Goal: Task Accomplishment & Management: Manage account settings

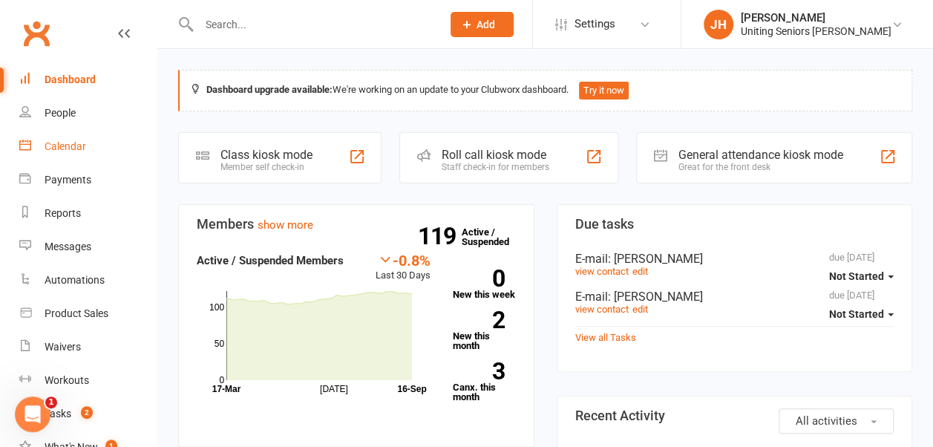
click at [65, 151] on div "Calendar" at bounding box center [66, 146] width 42 height 12
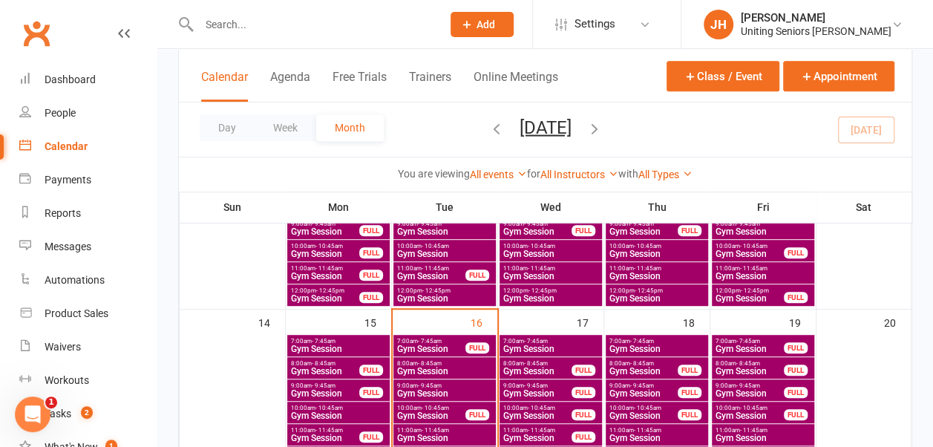
scroll to position [371, 0]
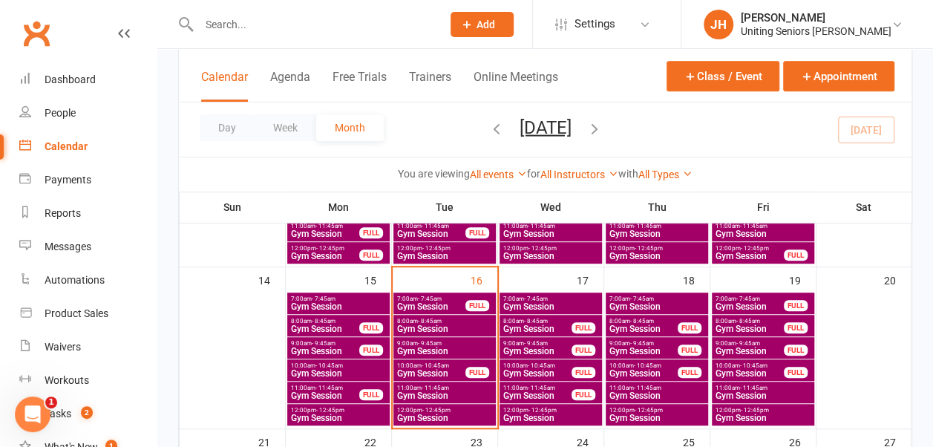
click at [474, 414] on span "Gym Session" at bounding box center [445, 418] width 97 height 9
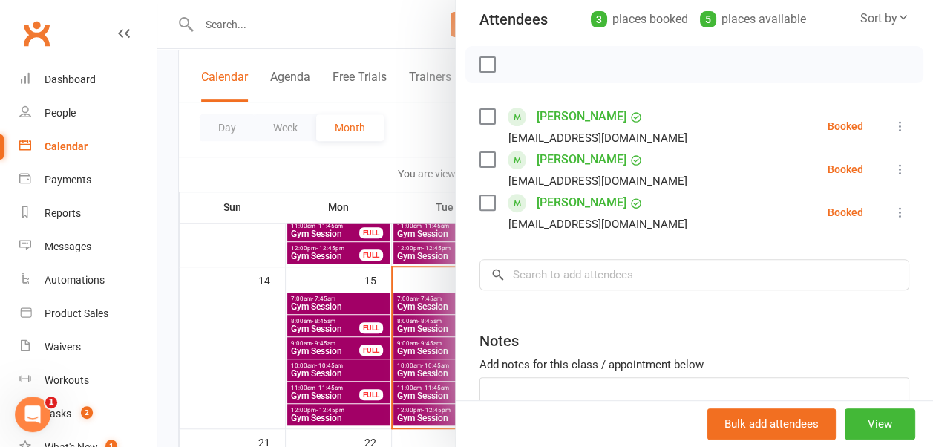
scroll to position [149, 0]
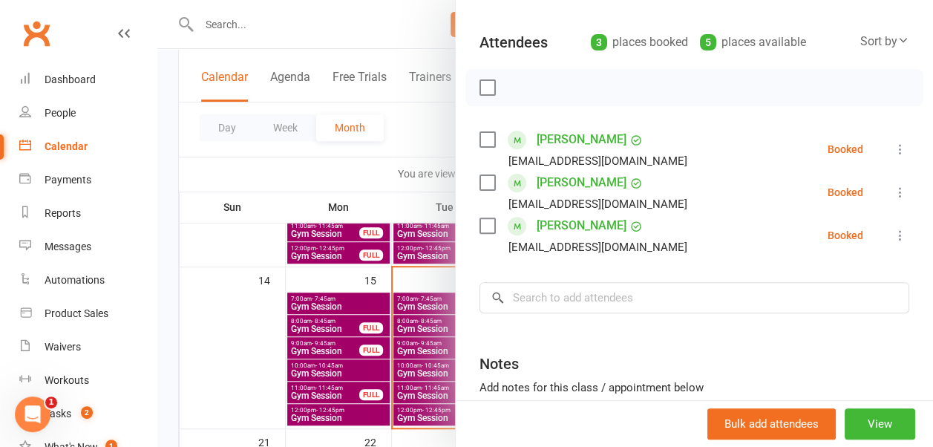
click at [480, 139] on label at bounding box center [487, 139] width 15 height 15
click at [483, 180] on label at bounding box center [487, 182] width 15 height 15
click at [482, 218] on label at bounding box center [487, 225] width 15 height 15
click at [480, 218] on label at bounding box center [487, 225] width 15 height 15
click at [407, 136] on div at bounding box center [545, 223] width 776 height 447
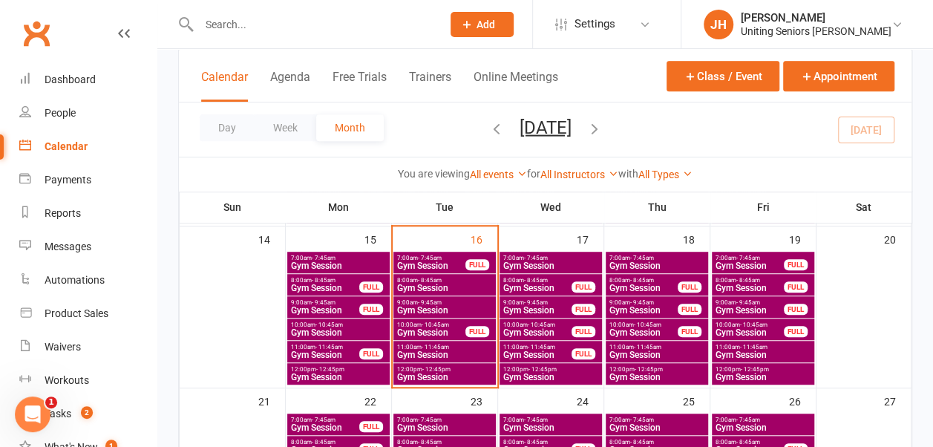
scroll to position [446, 0]
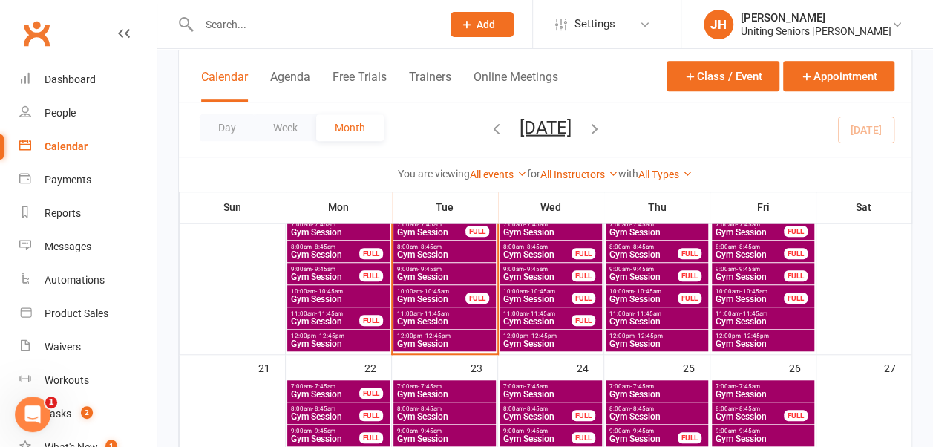
click at [452, 317] on span "Gym Session" at bounding box center [445, 321] width 97 height 9
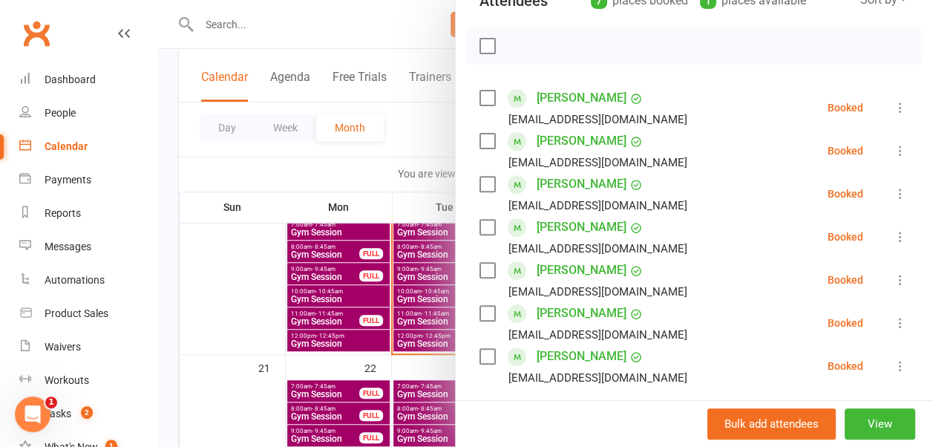
scroll to position [223, 0]
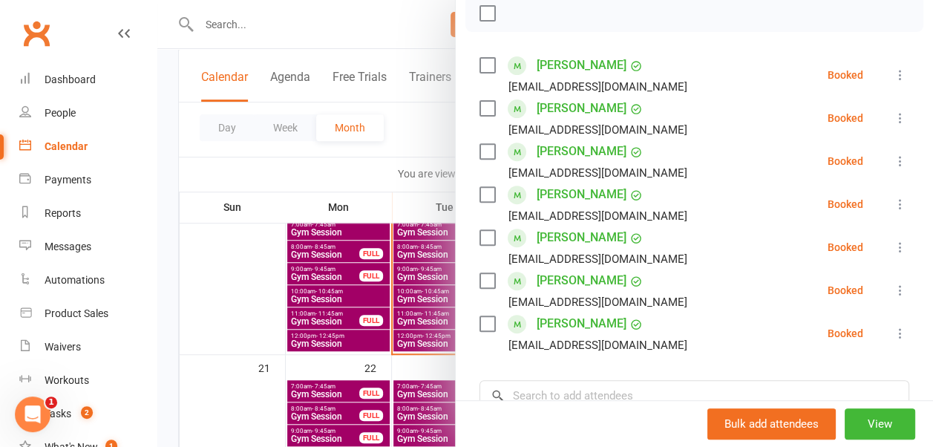
click at [480, 65] on label at bounding box center [487, 65] width 15 height 15
click at [480, 102] on label at bounding box center [487, 108] width 15 height 15
drag, startPoint x: 475, startPoint y: 147, endPoint x: 475, endPoint y: 168, distance: 20.8
click at [480, 148] on label at bounding box center [487, 151] width 15 height 15
click at [480, 194] on label at bounding box center [487, 194] width 15 height 15
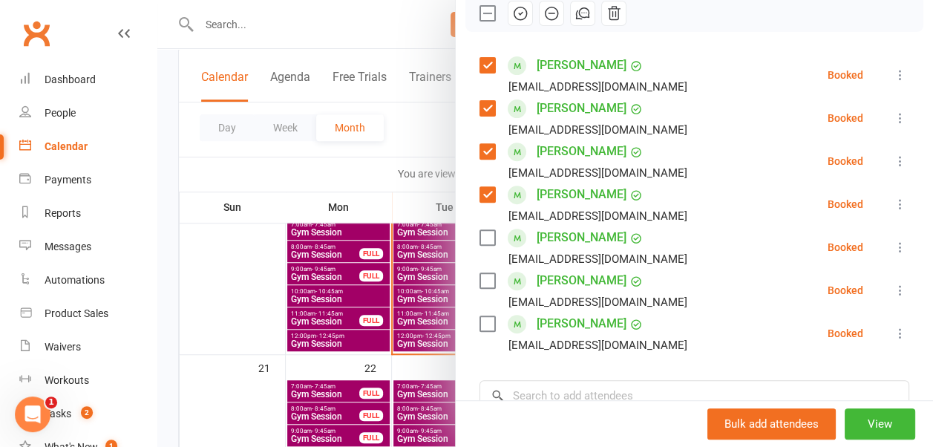
click at [483, 235] on label at bounding box center [487, 237] width 15 height 15
click at [480, 269] on div "[PERSON_NAME] [PERSON_NAME][EMAIL_ADDRESS][DOMAIN_NAME]" at bounding box center [587, 290] width 214 height 43
click at [480, 279] on label at bounding box center [487, 280] width 15 height 15
click at [480, 322] on label at bounding box center [487, 323] width 15 height 15
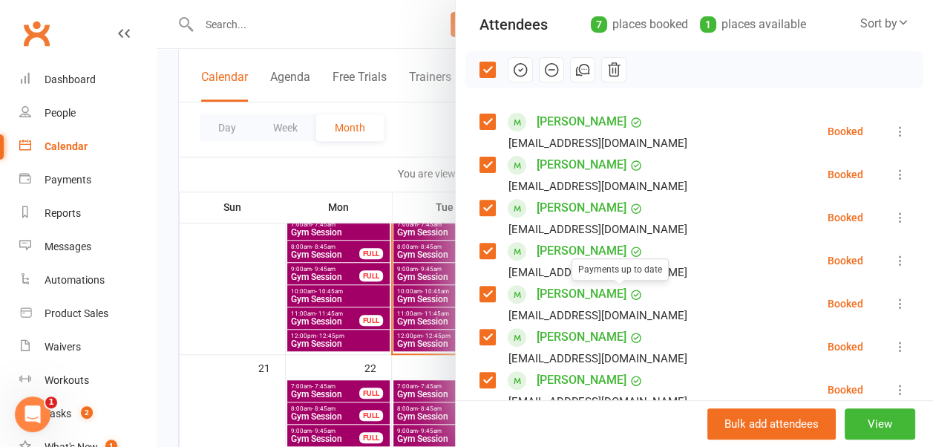
scroll to position [0, 0]
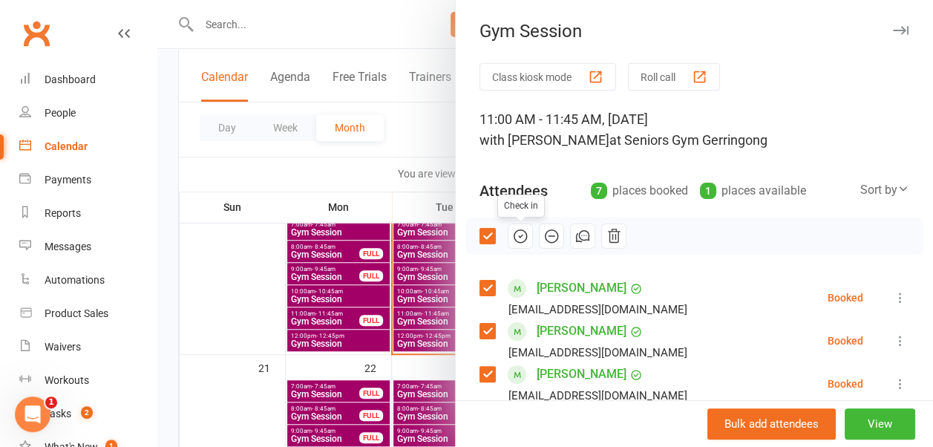
click at [512, 232] on icon "button" at bounding box center [520, 236] width 16 height 16
click at [392, 119] on div at bounding box center [545, 223] width 776 height 447
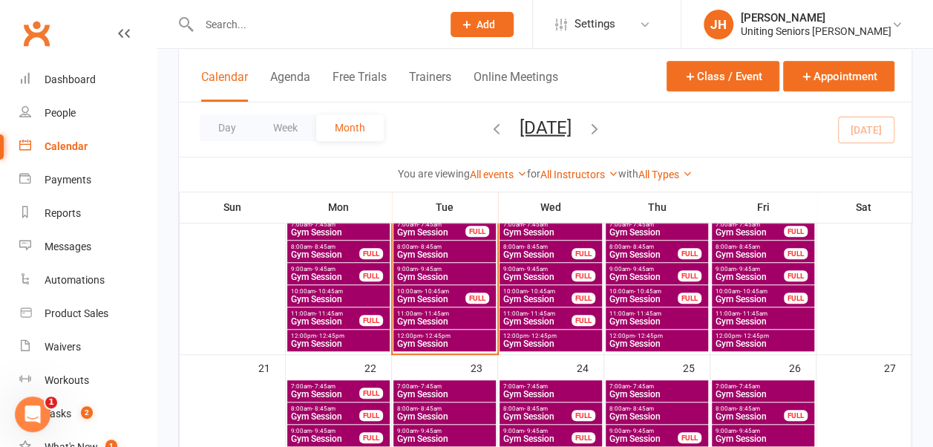
click at [431, 285] on div "10:00am - 10:45am Gym Session FULL" at bounding box center [445, 296] width 102 height 22
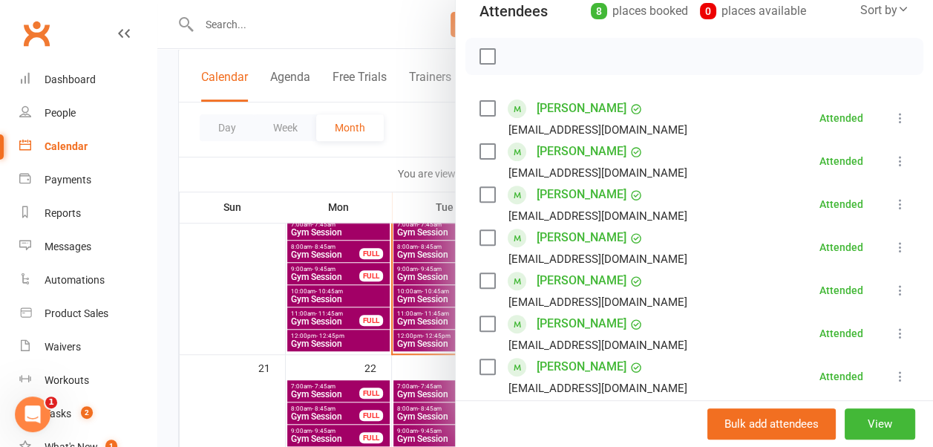
scroll to position [446, 0]
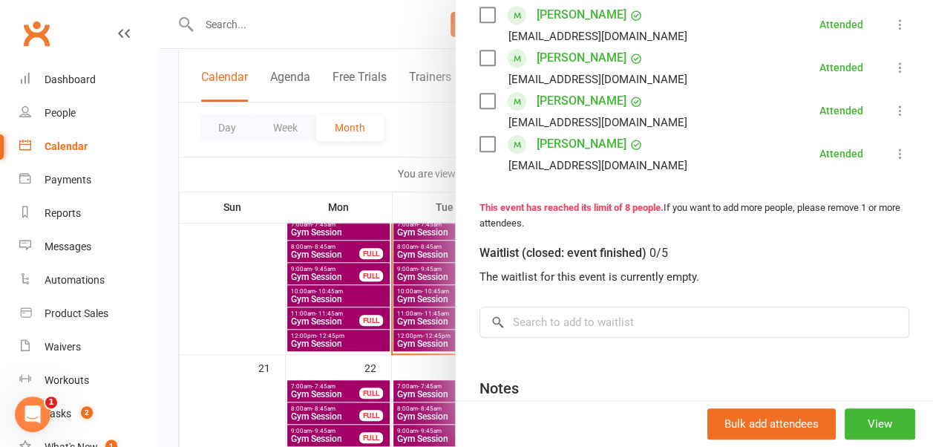
click at [412, 160] on div at bounding box center [545, 223] width 776 height 447
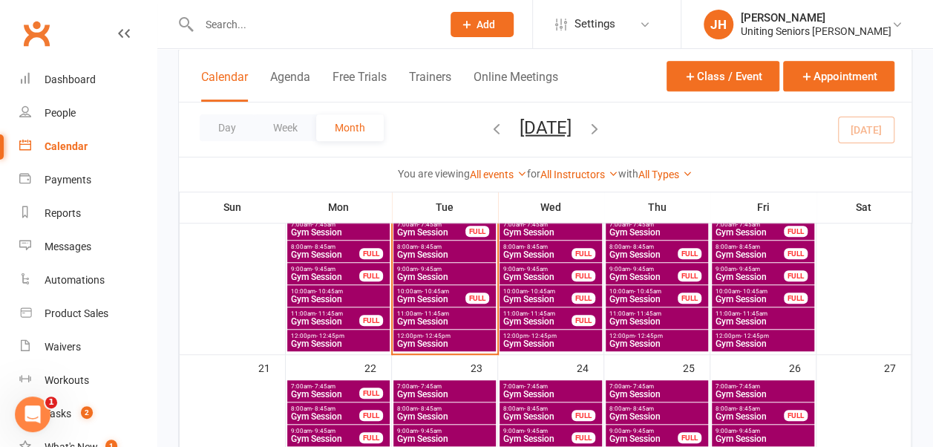
click at [426, 339] on span "Gym Session" at bounding box center [445, 343] width 97 height 9
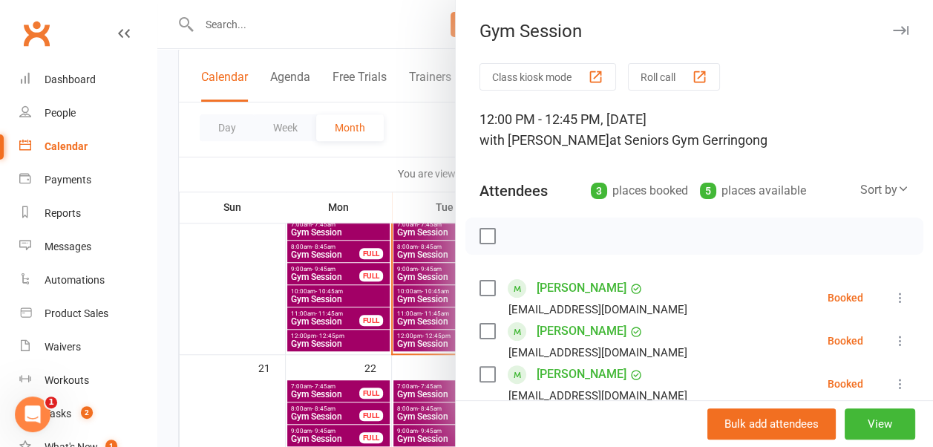
scroll to position [149, 0]
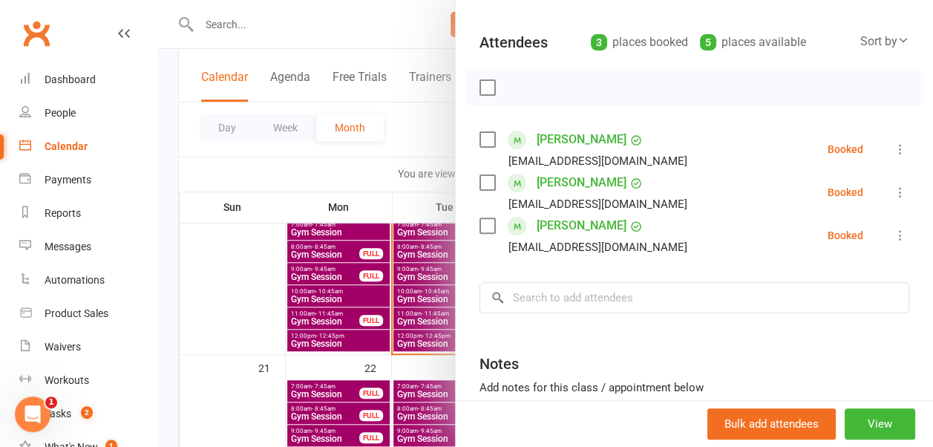
click at [480, 137] on label at bounding box center [487, 139] width 15 height 15
click at [480, 186] on label at bounding box center [487, 182] width 15 height 15
click at [512, 86] on icon "button" at bounding box center [520, 87] width 16 height 16
click at [651, 288] on input "search" at bounding box center [695, 297] width 430 height 31
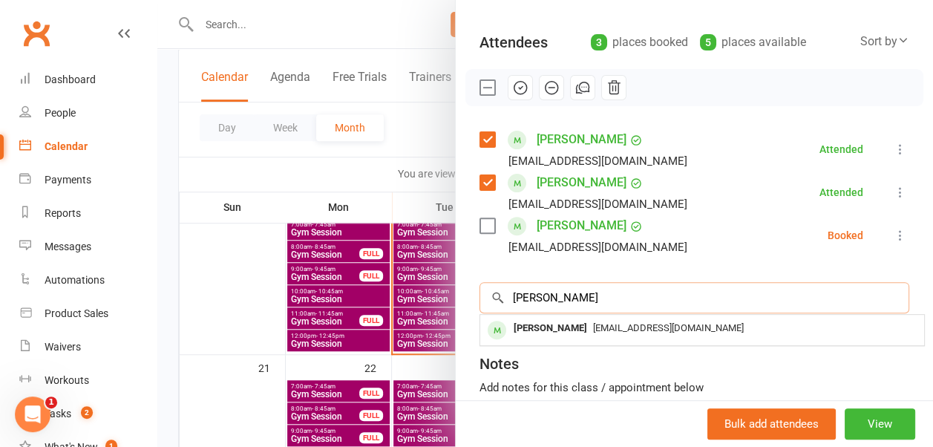
type input "[PERSON_NAME]"
click at [654, 318] on div "[EMAIL_ADDRESS][DOMAIN_NAME]" at bounding box center [702, 329] width 432 height 22
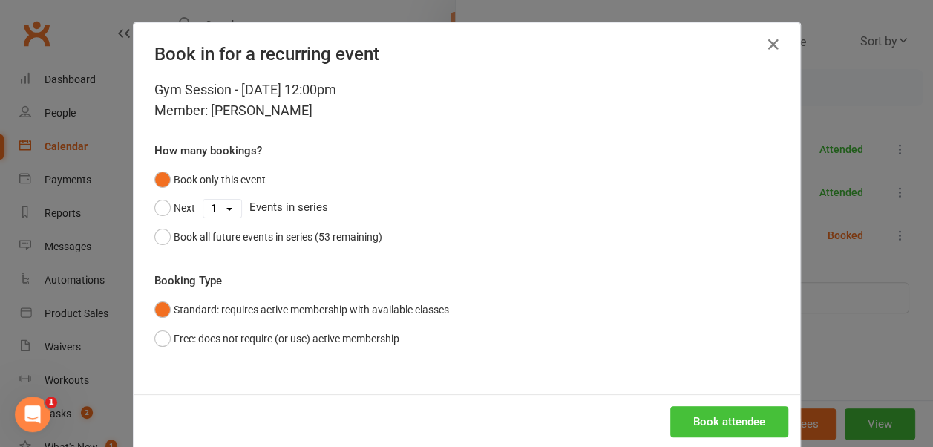
click at [711, 418] on button "Book attendee" at bounding box center [730, 421] width 118 height 31
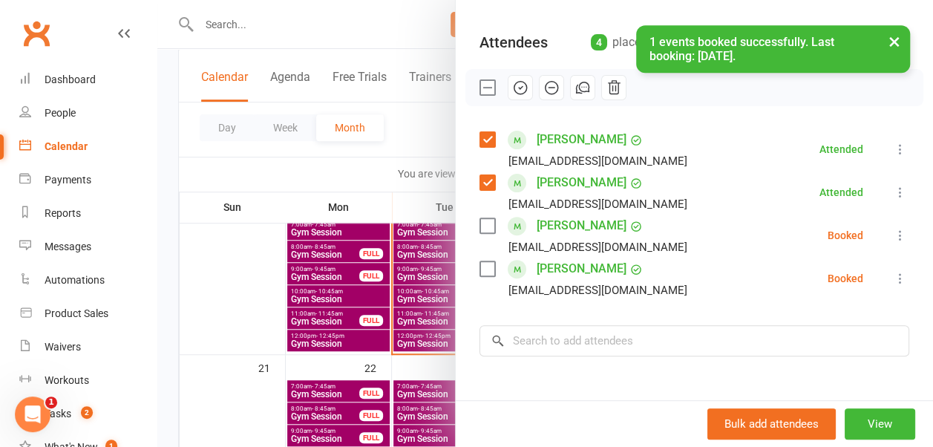
click at [893, 271] on icon at bounding box center [900, 278] width 15 height 15
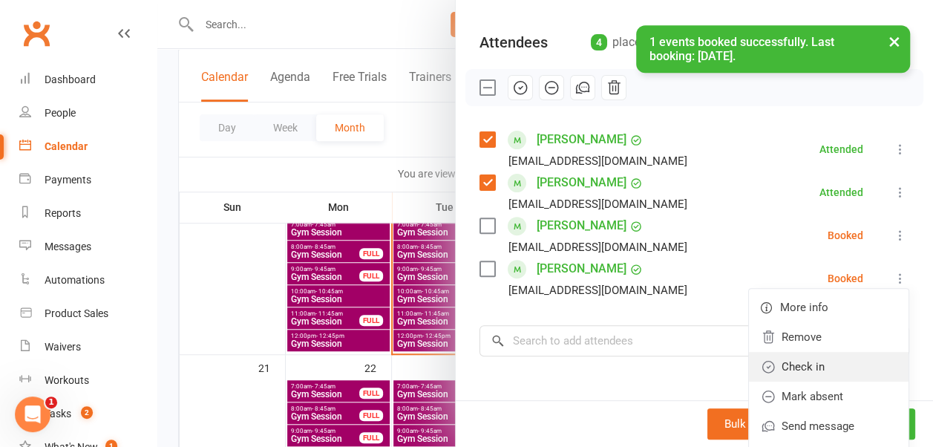
click at [861, 362] on link "Check in" at bounding box center [829, 367] width 160 height 30
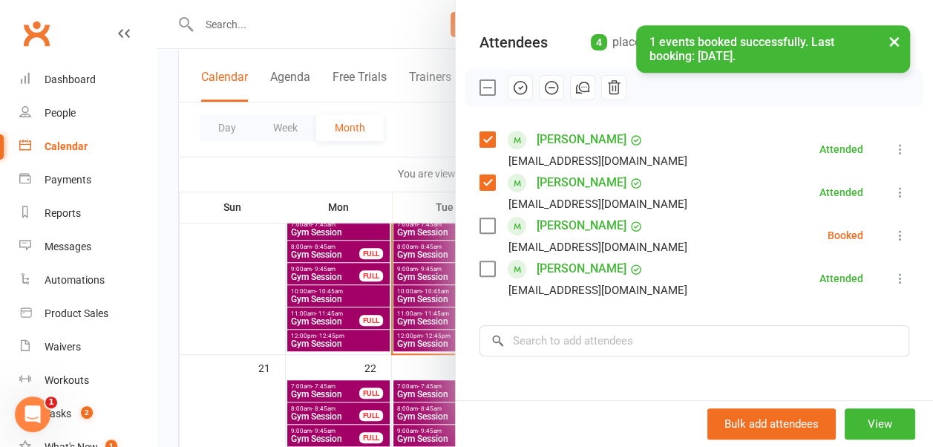
click at [705, 356] on div "Class kiosk mode Roll call 12:00 PM - 12:45 PM, [DATE] with [PERSON_NAME] at Se…" at bounding box center [695, 241] width 478 height 652
click at [700, 336] on input "search" at bounding box center [695, 340] width 430 height 31
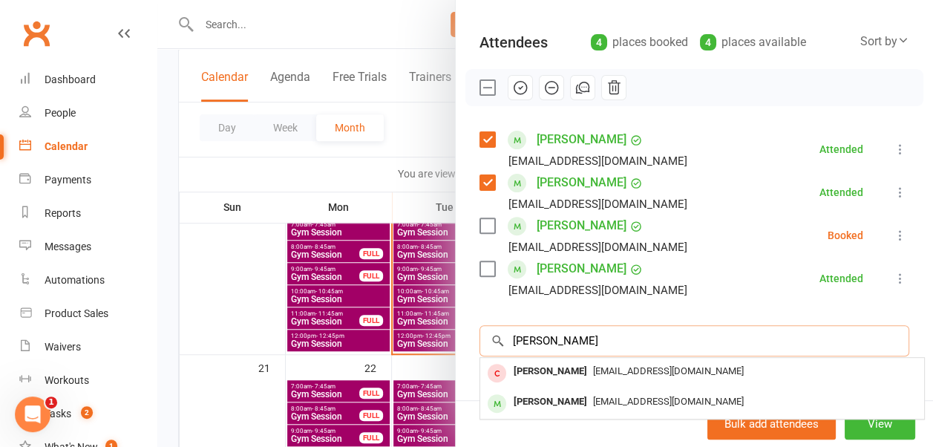
type input "[PERSON_NAME]"
click at [696, 388] on div "[PERSON_NAME] [EMAIL_ADDRESS][DOMAIN_NAME]" at bounding box center [702, 403] width 444 height 30
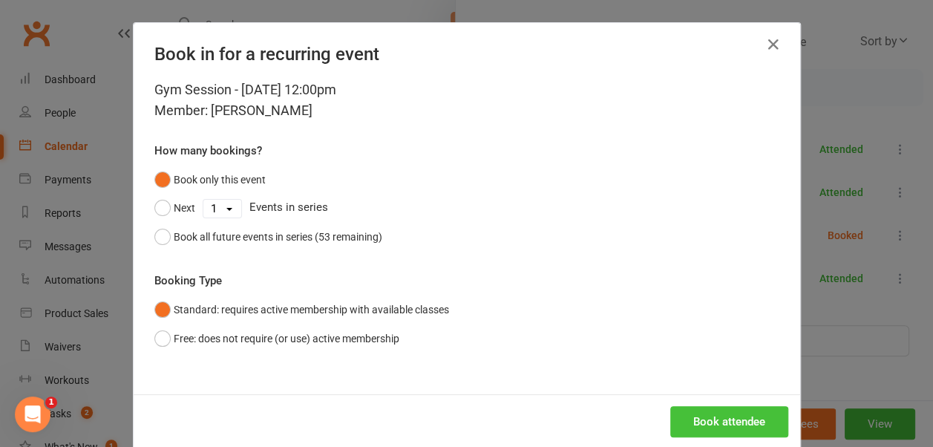
click at [709, 417] on button "Book attendee" at bounding box center [730, 421] width 118 height 31
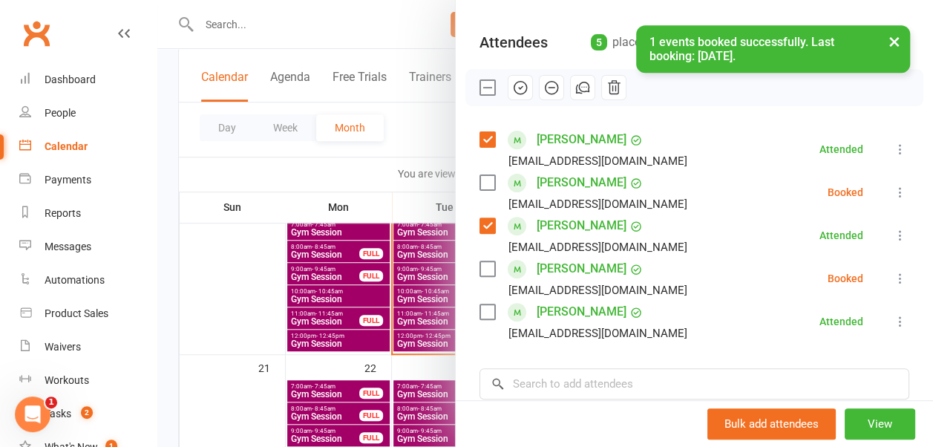
click at [893, 187] on icon at bounding box center [900, 192] width 15 height 15
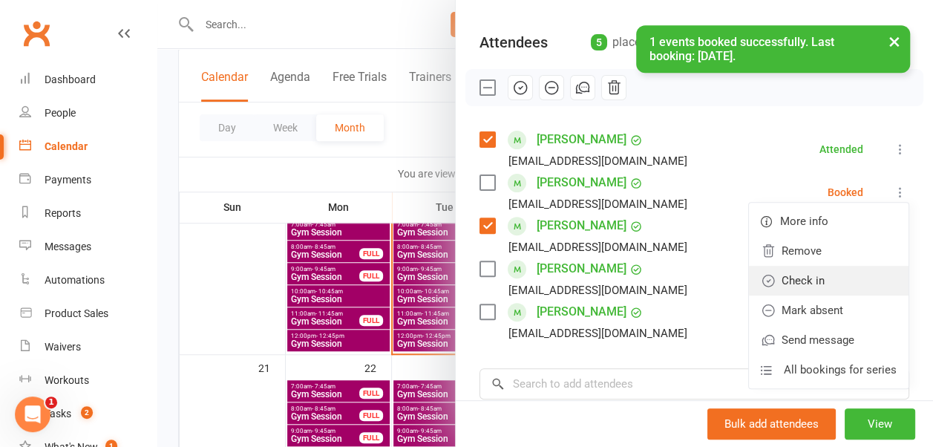
click at [847, 274] on link "Check in" at bounding box center [829, 281] width 160 height 30
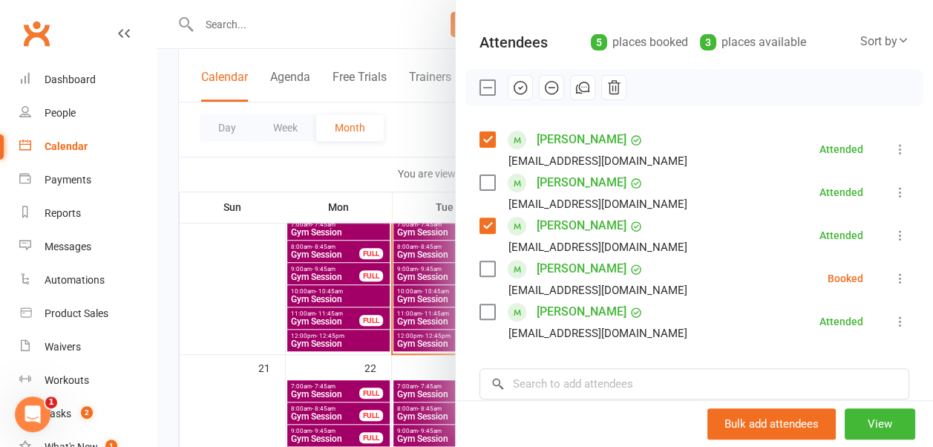
click at [893, 276] on icon at bounding box center [900, 278] width 15 height 15
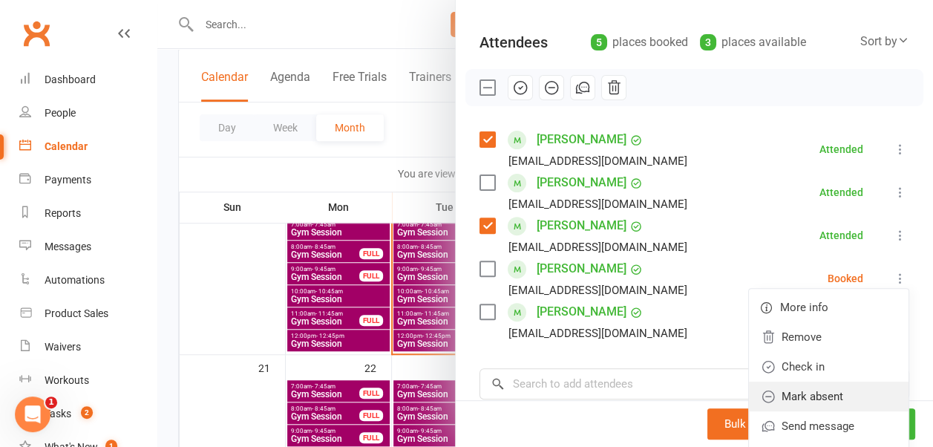
click at [845, 387] on link "Mark absent" at bounding box center [829, 397] width 160 height 30
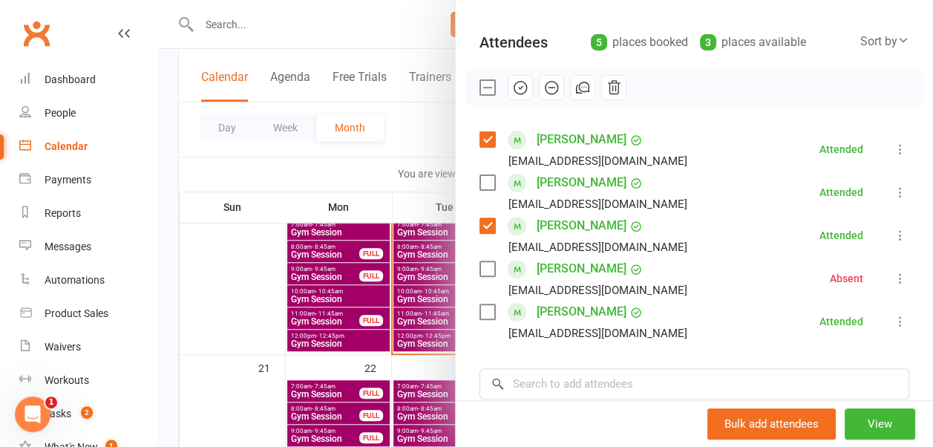
click at [413, 146] on div at bounding box center [545, 223] width 776 height 447
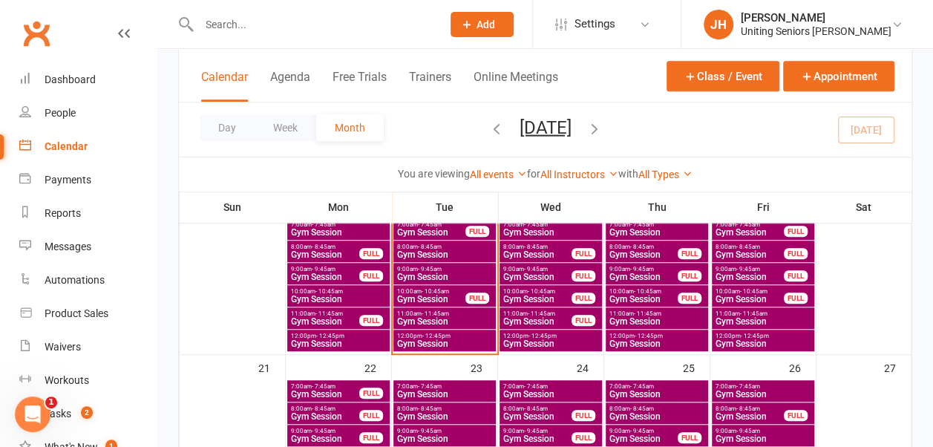
click at [313, 38] on div at bounding box center [304, 24] width 253 height 48
click at [315, 28] on input "text" at bounding box center [313, 24] width 237 height 21
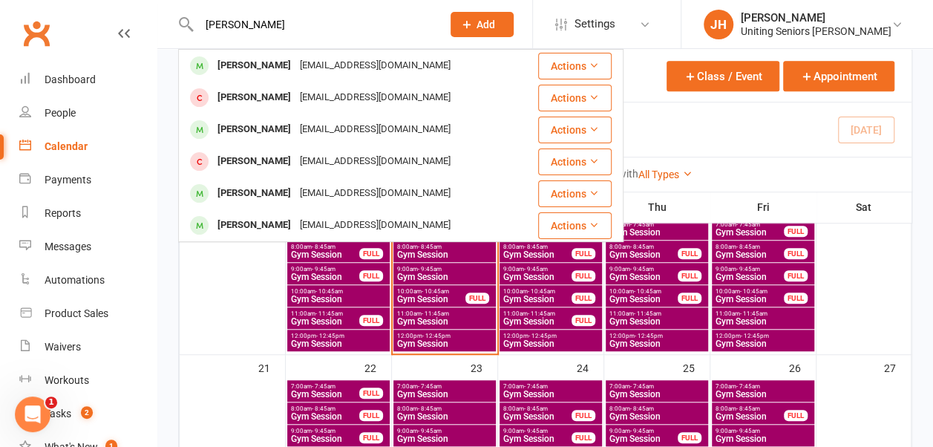
type input "[PERSON_NAME]"
click at [339, 63] on div "[EMAIL_ADDRESS][DOMAIN_NAME]" at bounding box center [376, 66] width 160 height 22
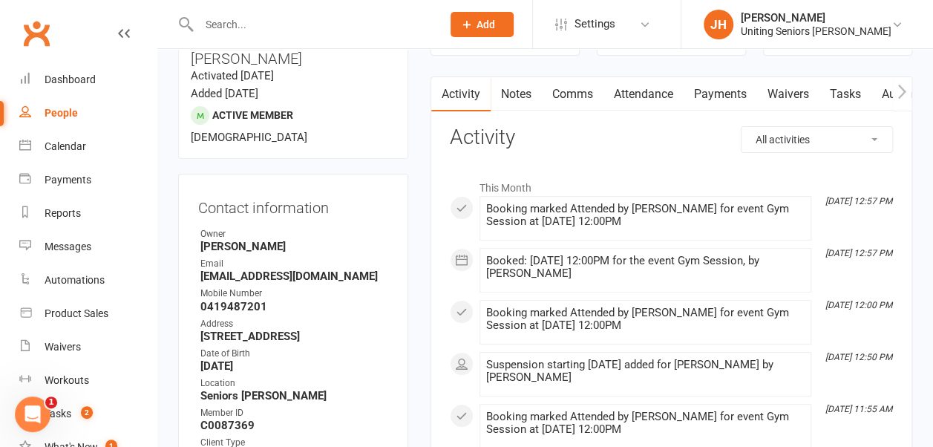
scroll to position [149, 0]
